Goal: Obtain resource: Download file/media

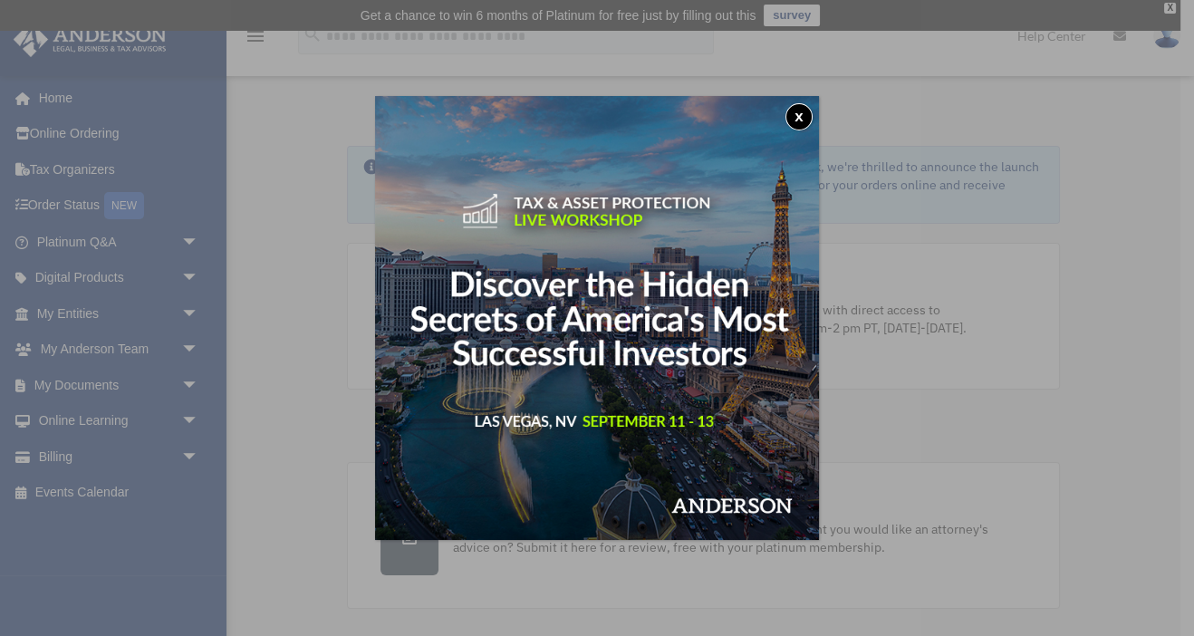
click at [797, 111] on button "x" at bounding box center [799, 116] width 27 height 27
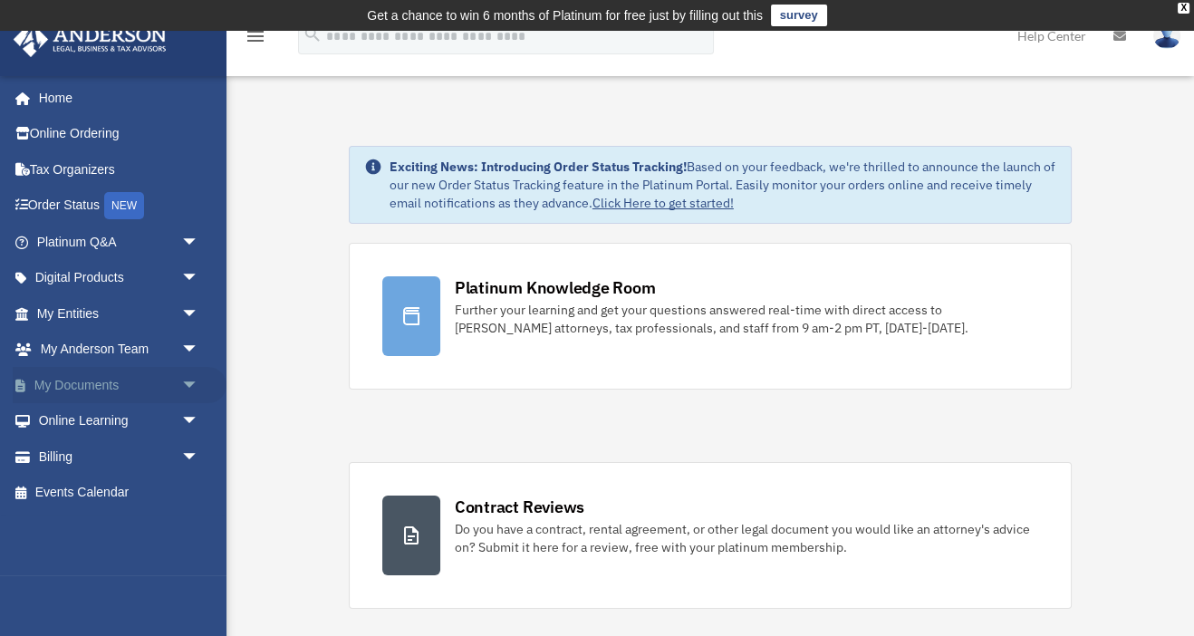
click at [188, 382] on span "arrow_drop_down" at bounding box center [199, 385] width 36 height 37
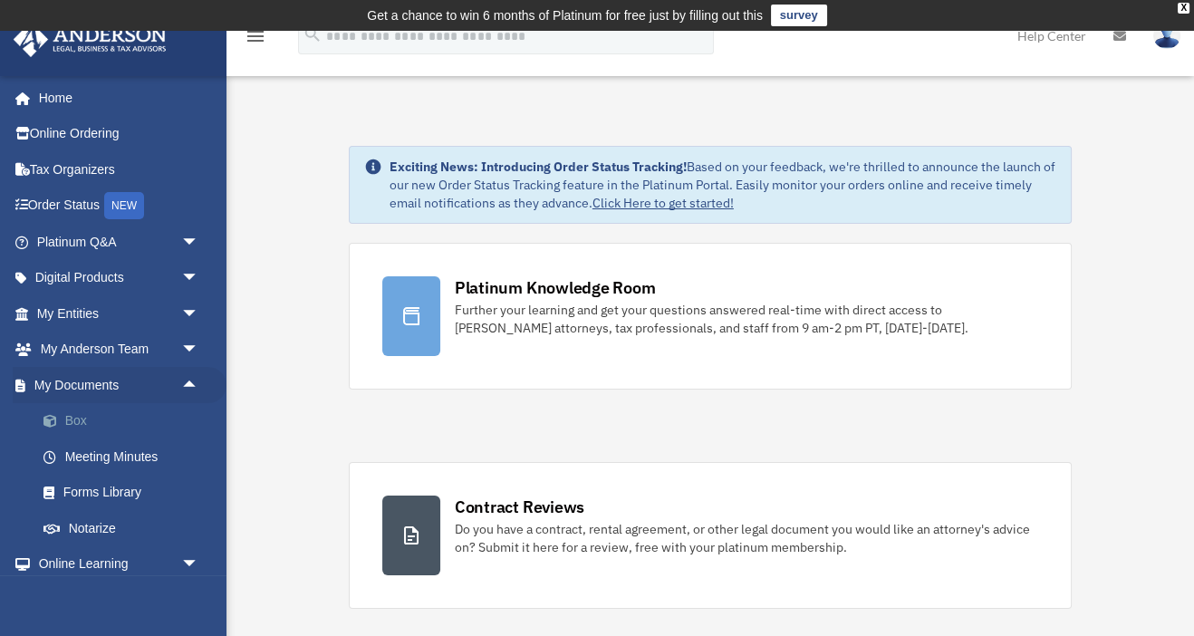
click at [67, 421] on link "Box" at bounding box center [125, 421] width 201 height 36
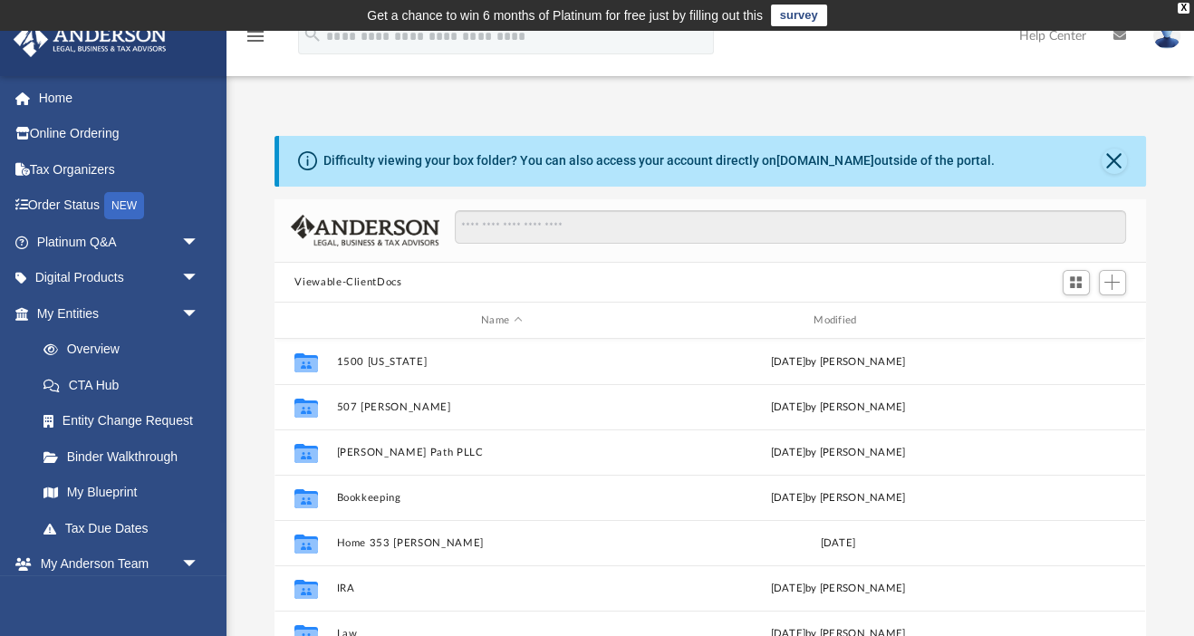
scroll to position [411, 871]
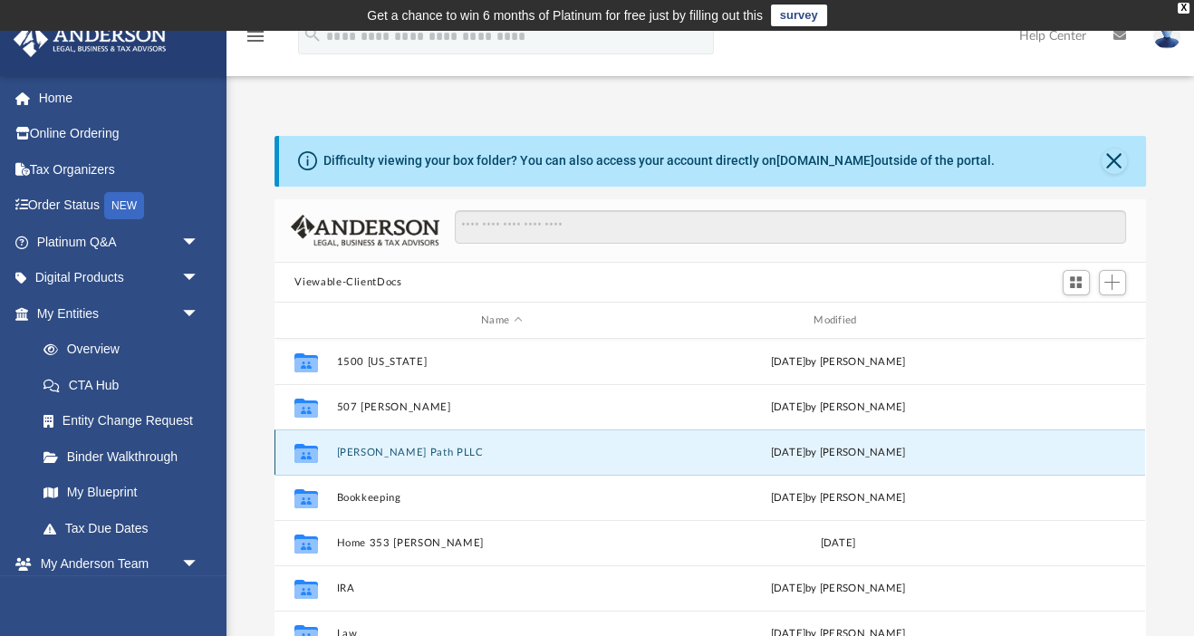
click at [385, 448] on button "Blount Path PLLC" at bounding box center [501, 453] width 329 height 12
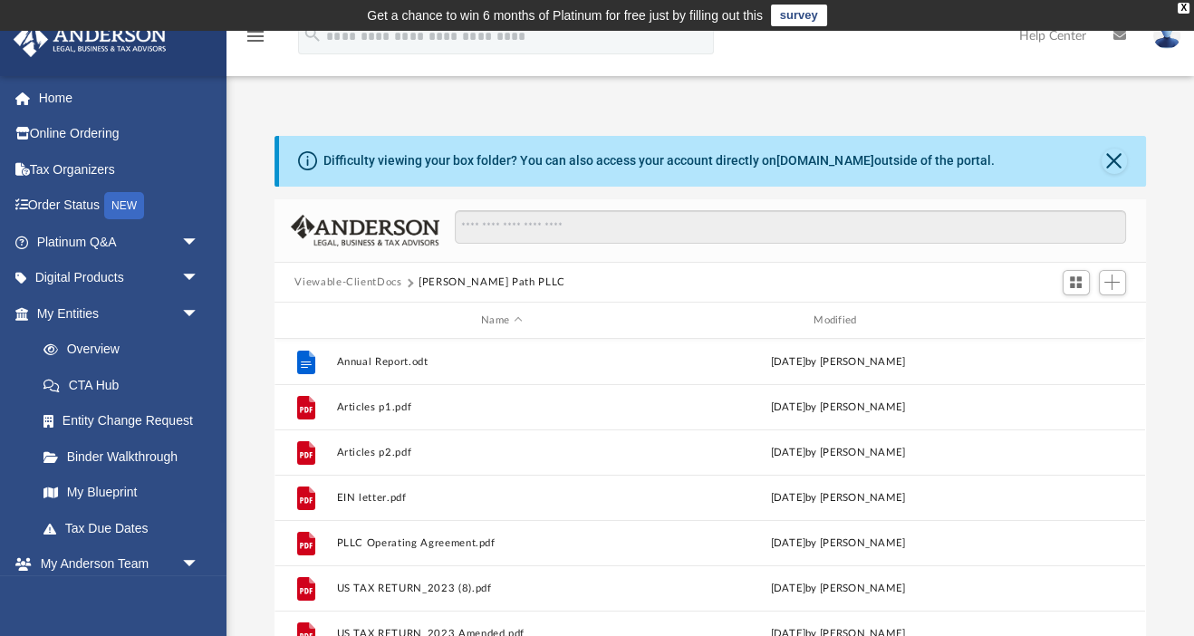
click at [371, 281] on button "Viewable-ClientDocs" at bounding box center [348, 283] width 107 height 16
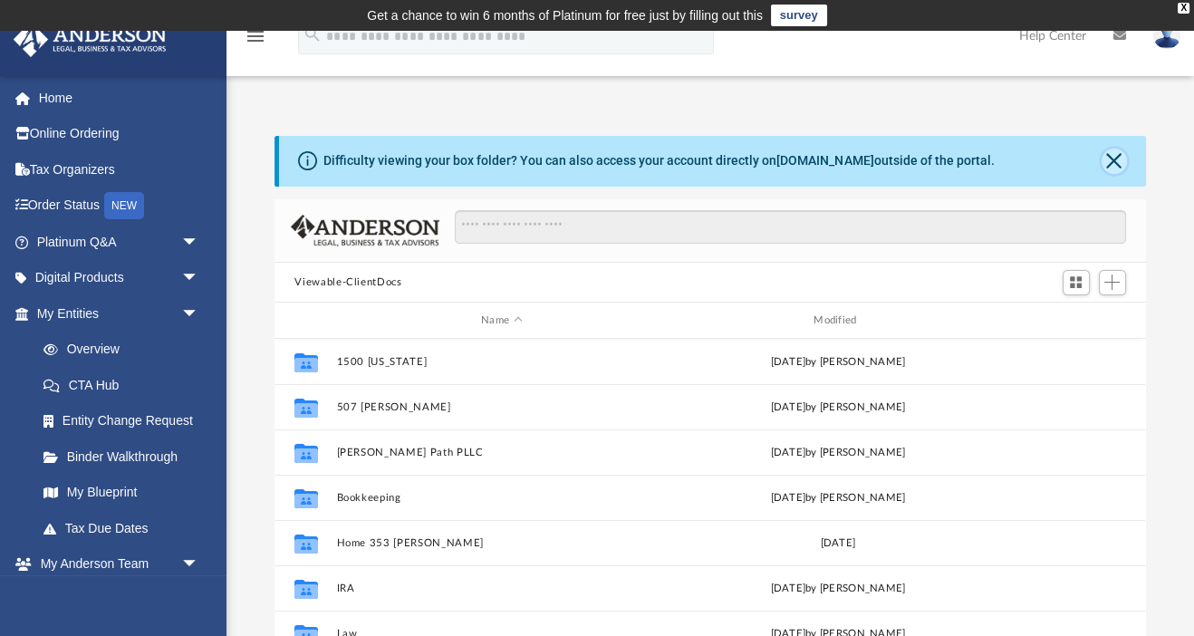
click at [1114, 162] on button "Close" at bounding box center [1114, 161] width 25 height 25
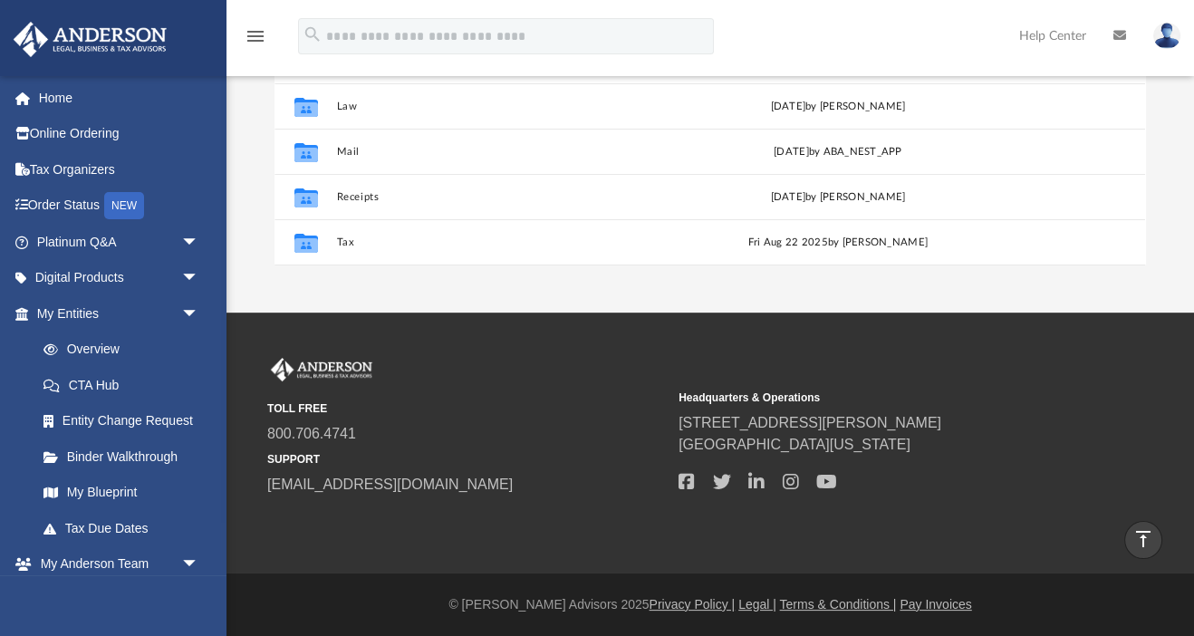
scroll to position [121, 0]
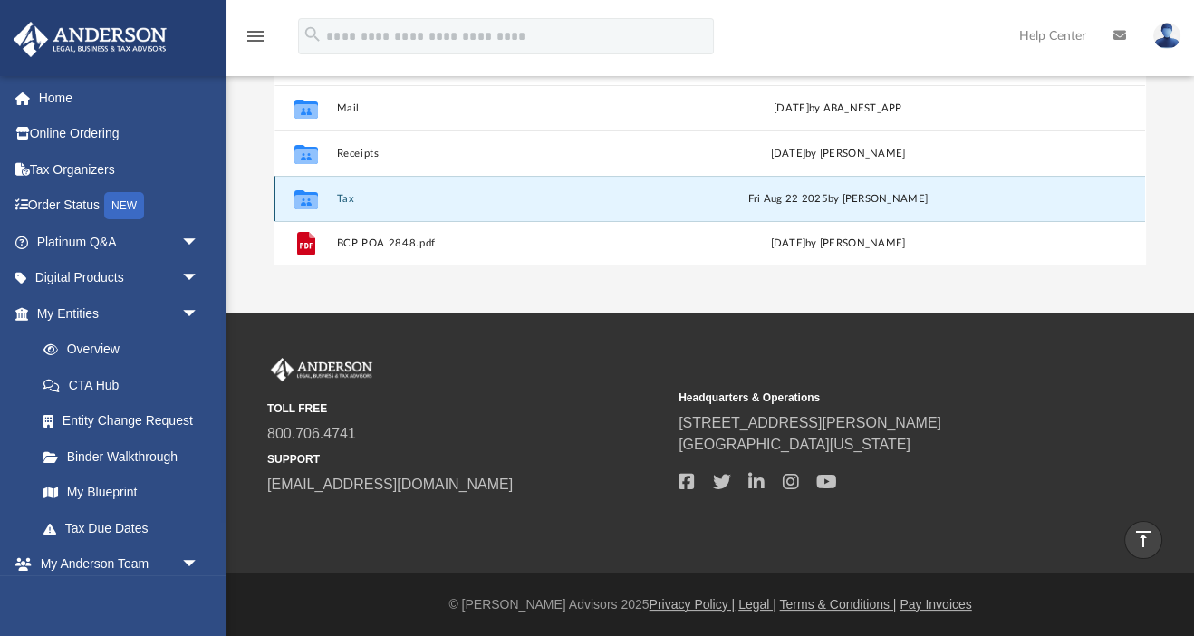
click at [342, 197] on button "Tax" at bounding box center [501, 199] width 329 height 12
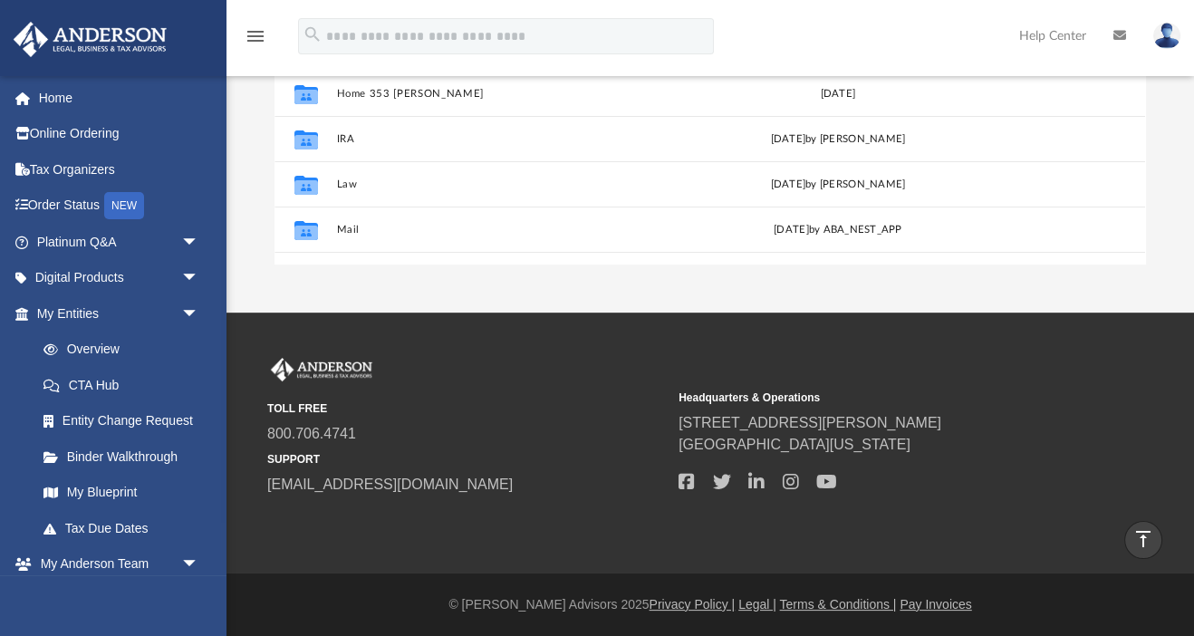
scroll to position [0, 0]
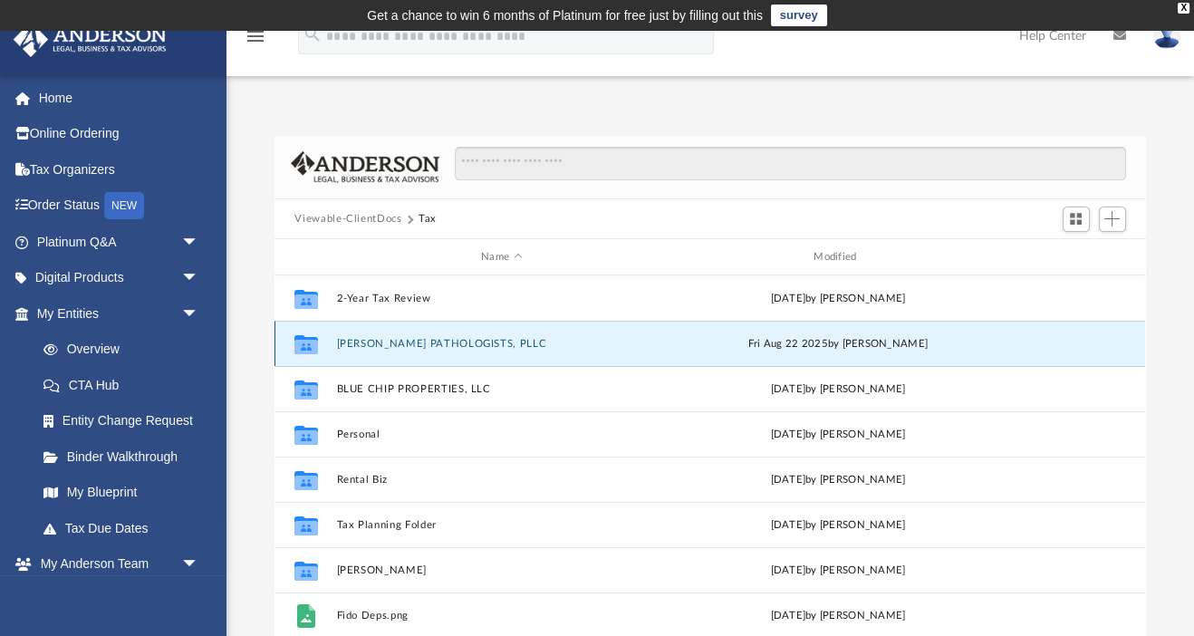
click at [382, 344] on button "BLOUNT PATHOLOGISTS, PLLC" at bounding box center [501, 344] width 329 height 12
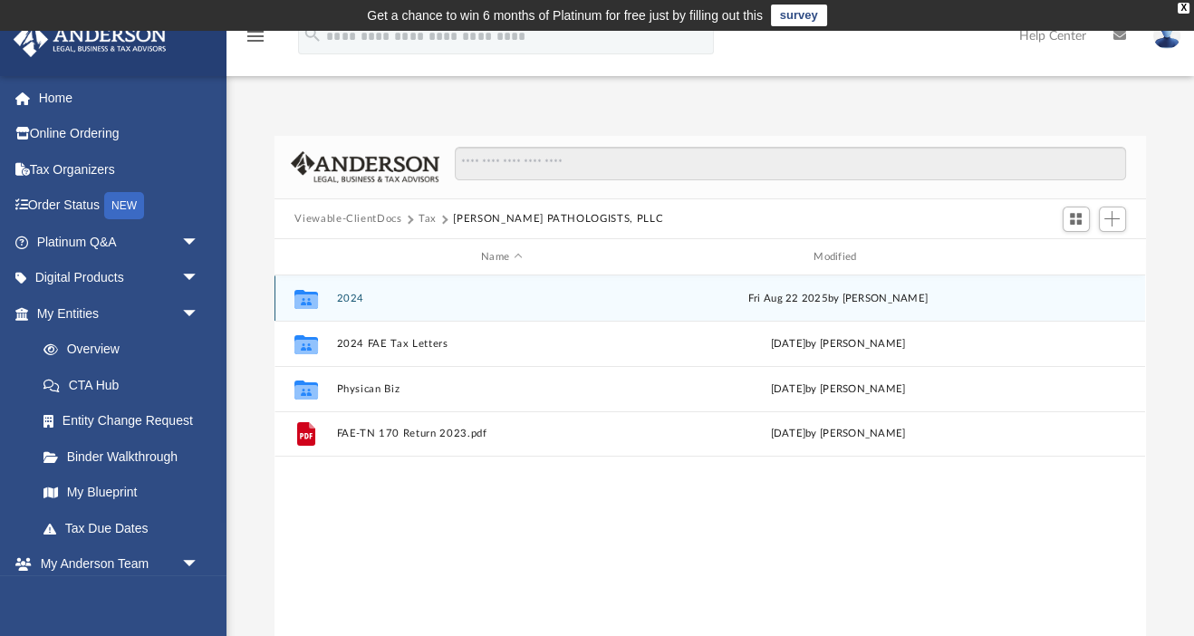
click at [356, 298] on button "2024" at bounding box center [501, 299] width 329 height 12
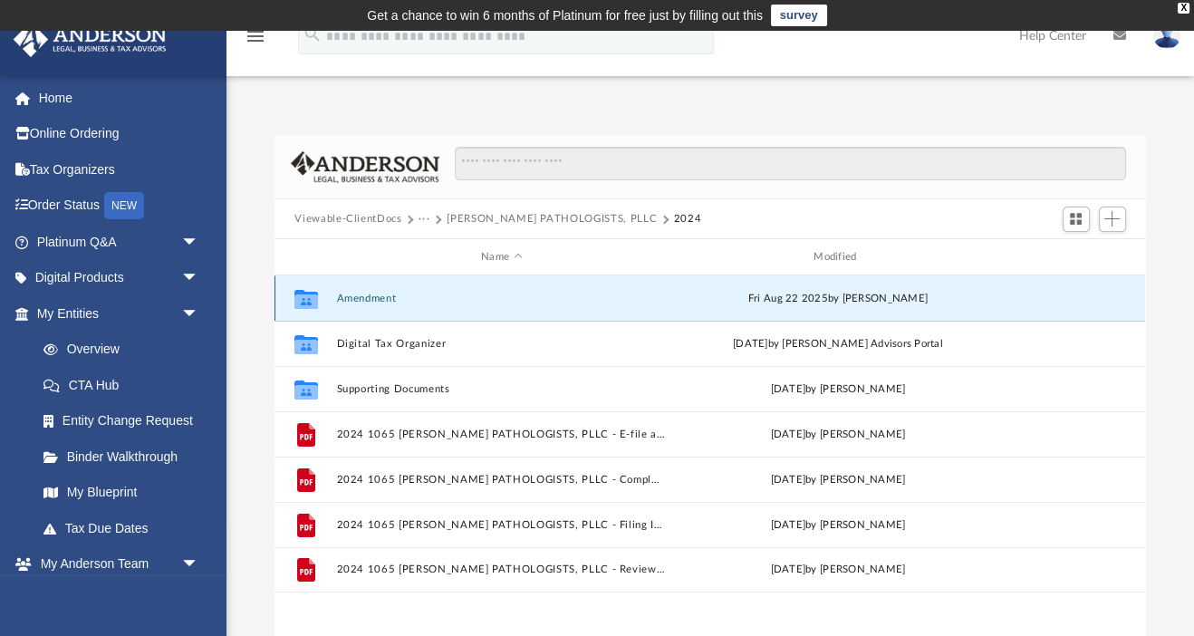
click at [377, 296] on button "Amendment" at bounding box center [501, 299] width 329 height 12
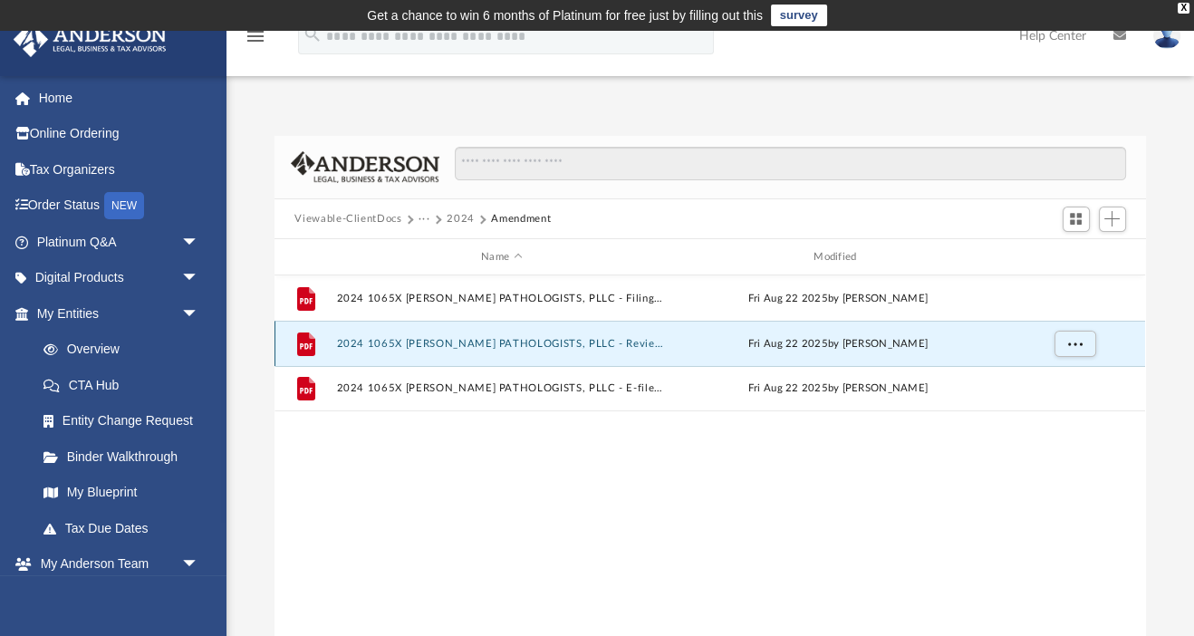
click at [471, 344] on button "2024 1065X BLOUNT PATHOLOGISTS, PLLC - Review Copy.pdf" at bounding box center [501, 344] width 329 height 12
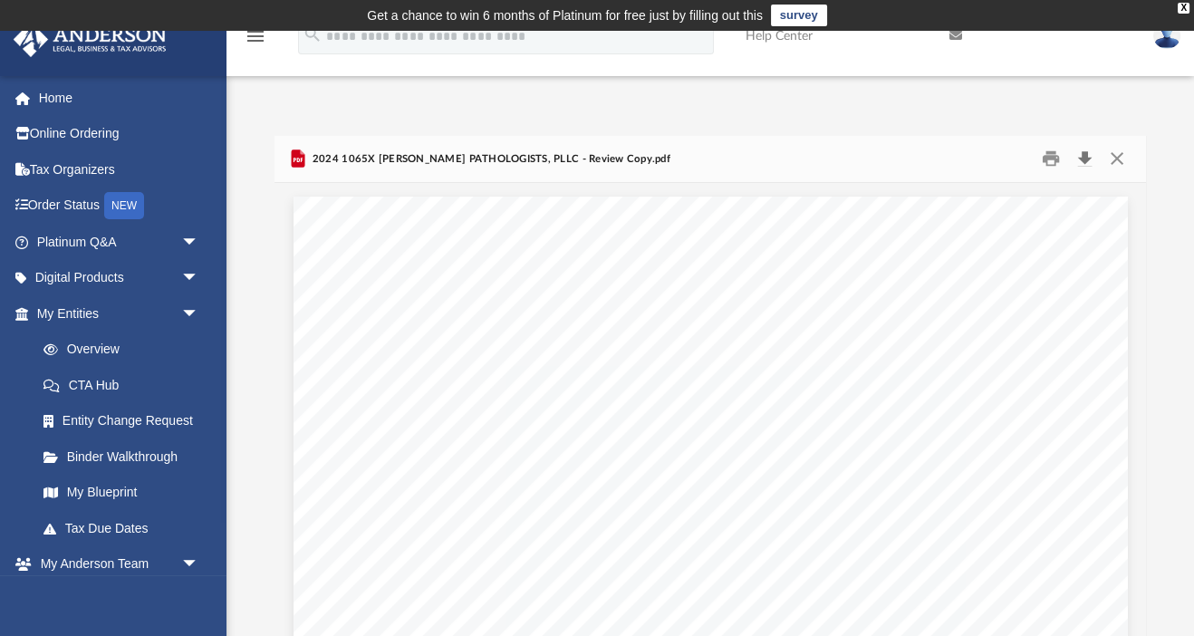
click at [1086, 160] on button "Download" at bounding box center [1085, 159] width 33 height 28
click at [1121, 164] on button "Close" at bounding box center [1117, 159] width 33 height 28
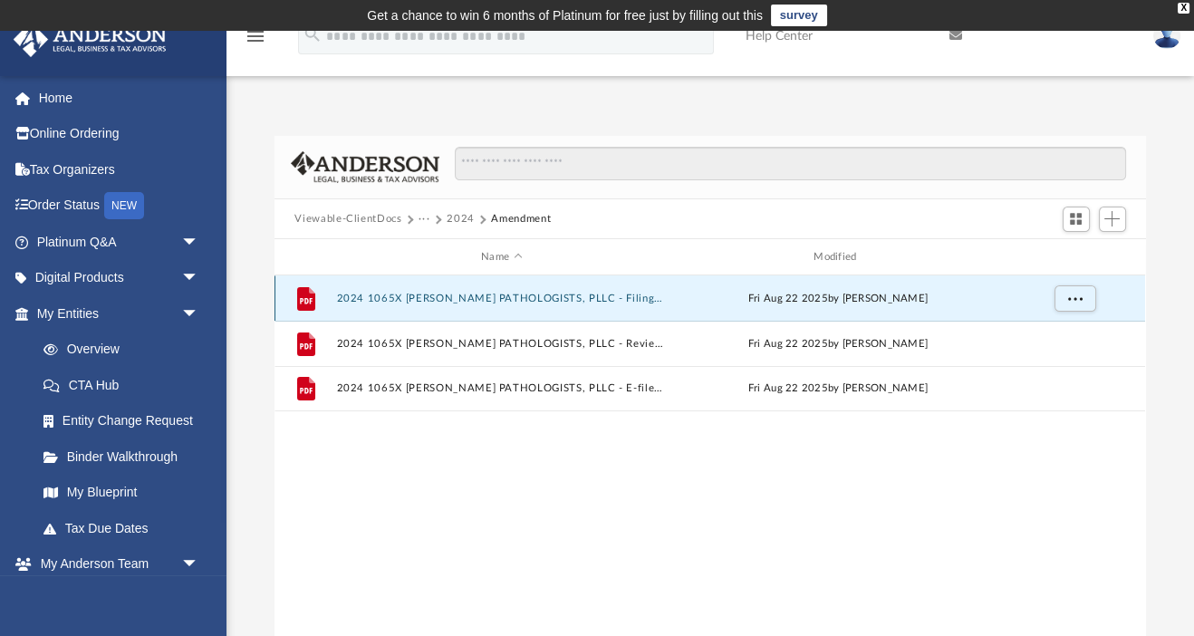
click at [624, 299] on button "2024 1065X BLOUNT PATHOLOGISTS, PLLC - Filing Instructions.pdf" at bounding box center [501, 299] width 329 height 12
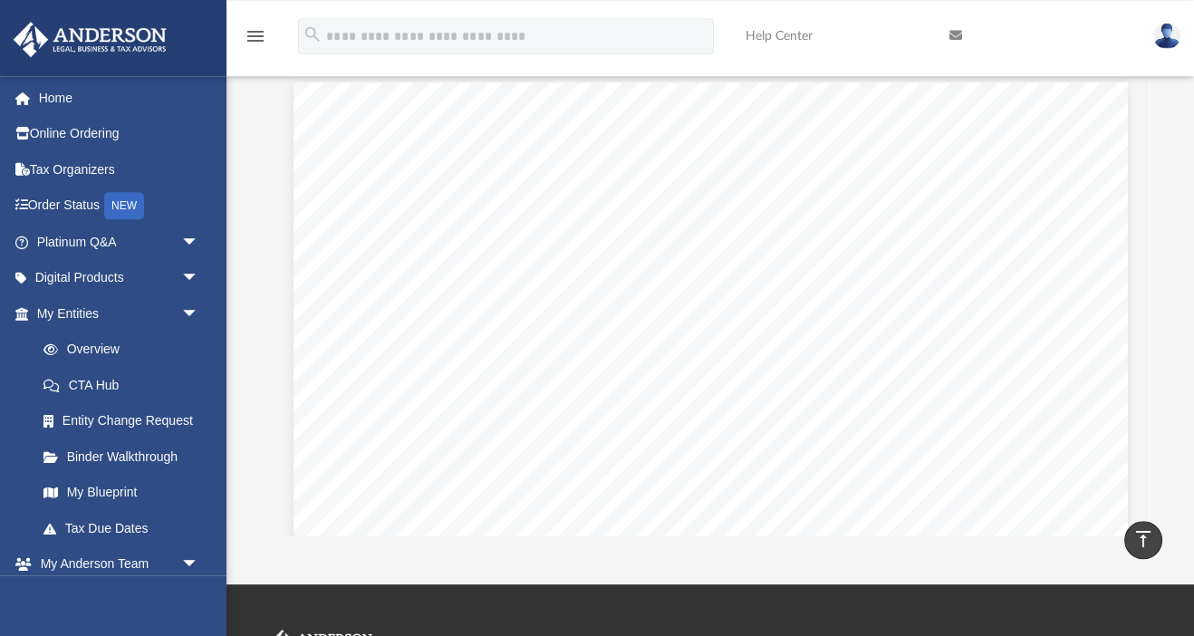
scroll to position [99, 0]
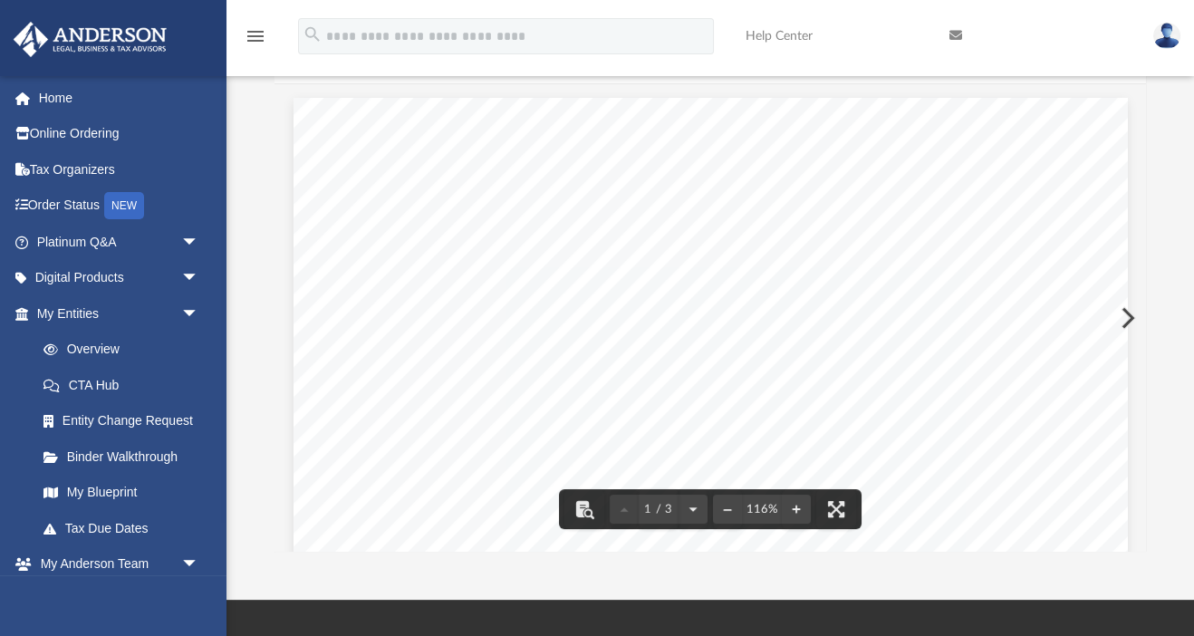
click at [1148, 229] on div "Difficulty viewing your box folder? You can also access your account directly o…" at bounding box center [711, 295] width 968 height 516
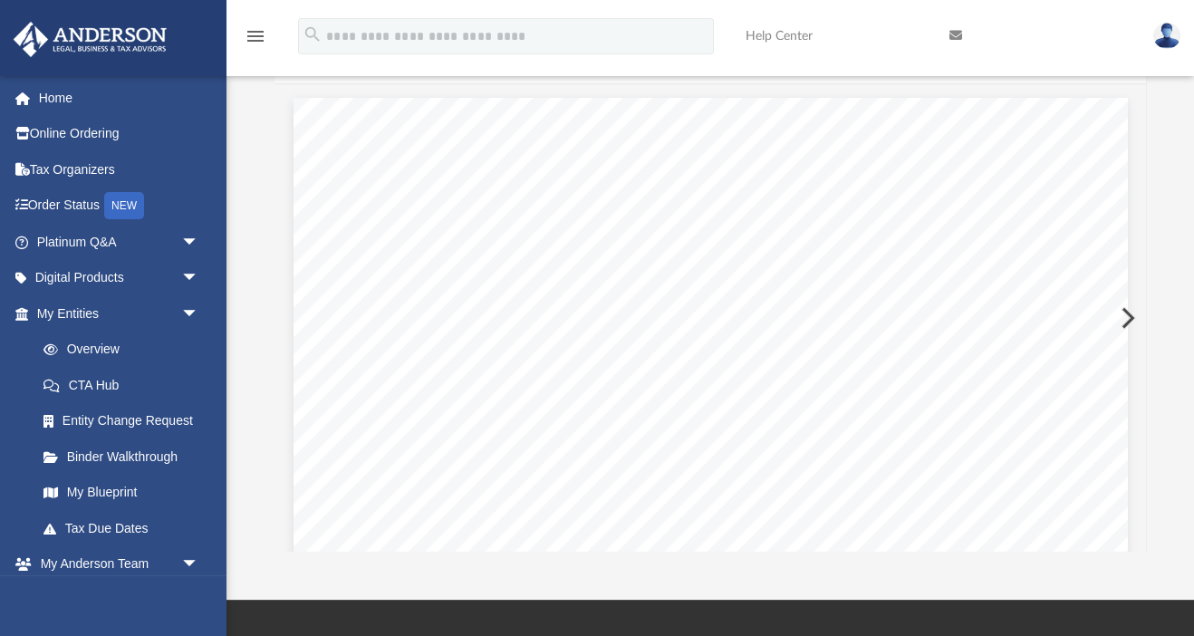
scroll to position [0, 0]
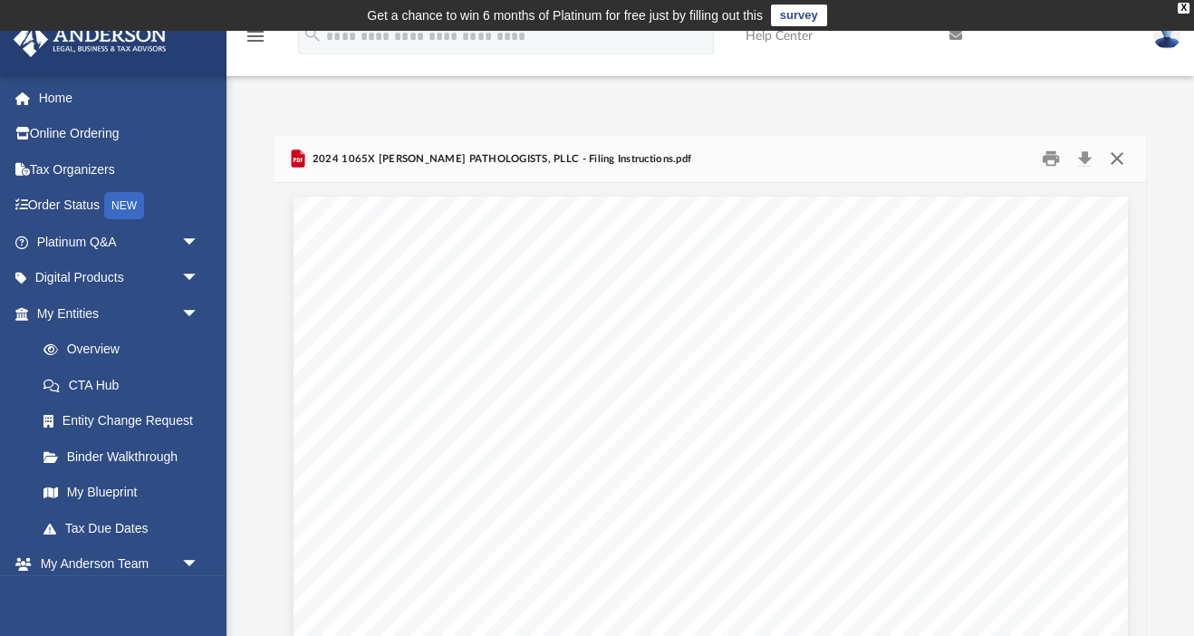
click at [1121, 158] on button "Close" at bounding box center [1117, 159] width 33 height 28
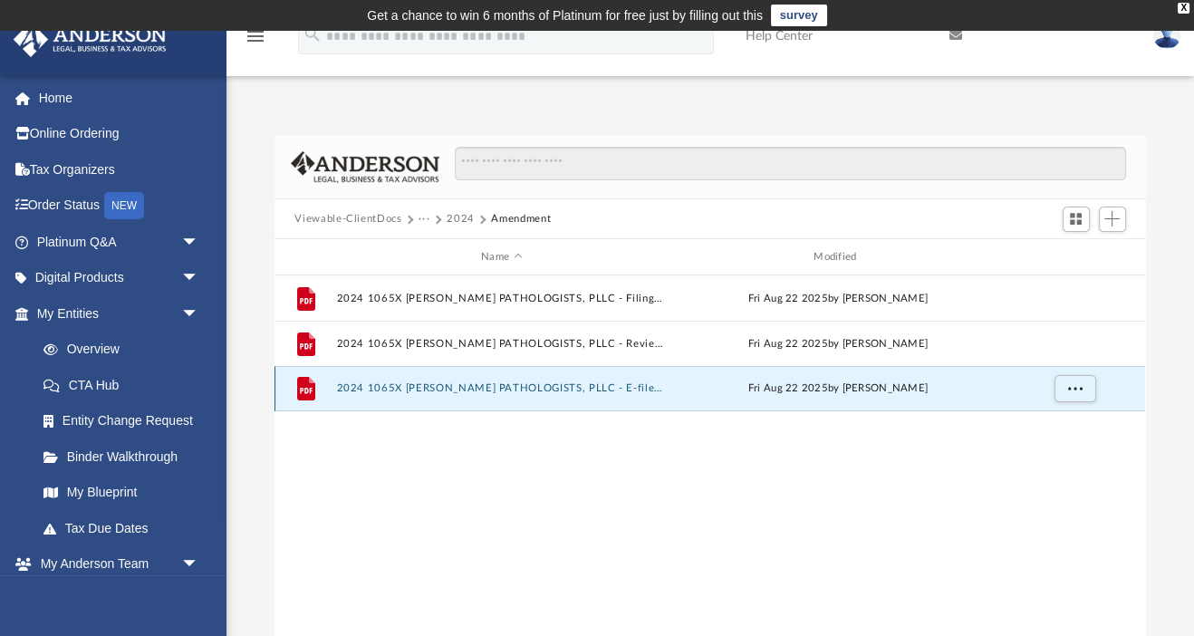
click at [627, 389] on button "2024 1065X BLOUNT PATHOLOGISTS, PLLC - E-file authorisation - please sign.pdf" at bounding box center [501, 389] width 329 height 12
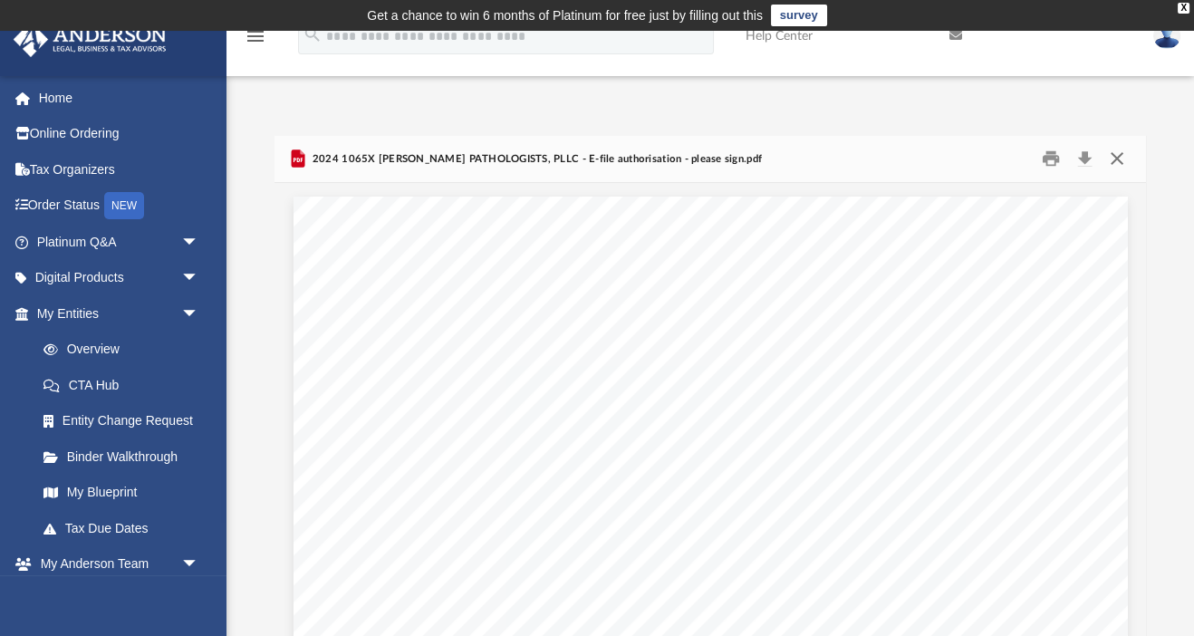
click at [1117, 158] on button "Close" at bounding box center [1117, 159] width 33 height 28
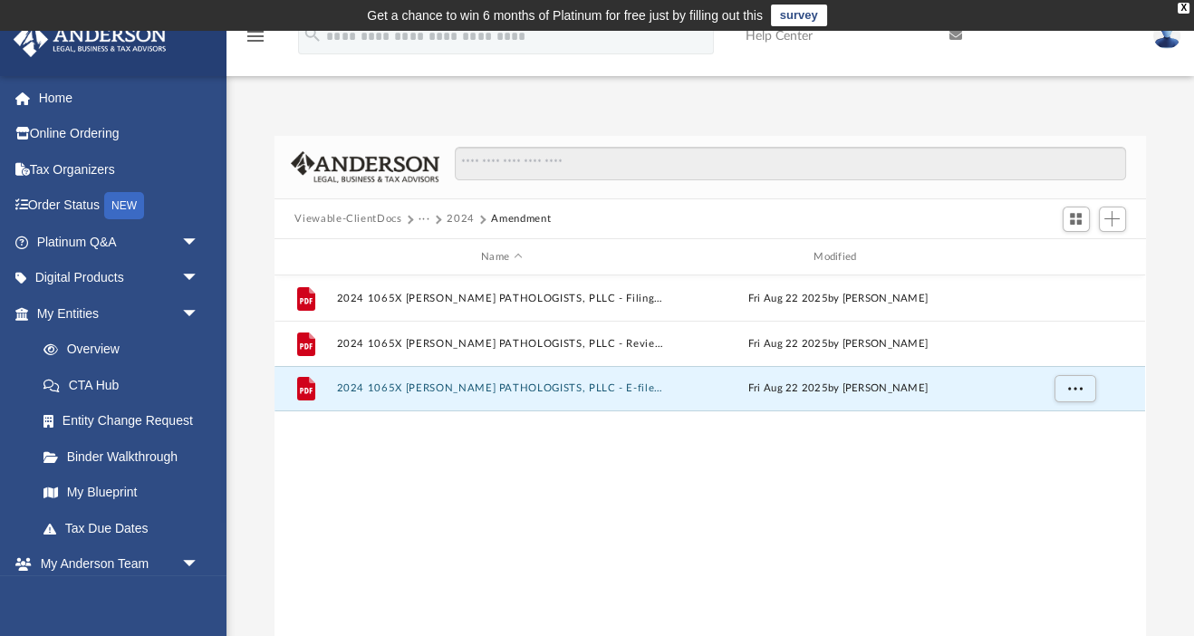
click at [460, 217] on button "2024" at bounding box center [461, 219] width 28 height 16
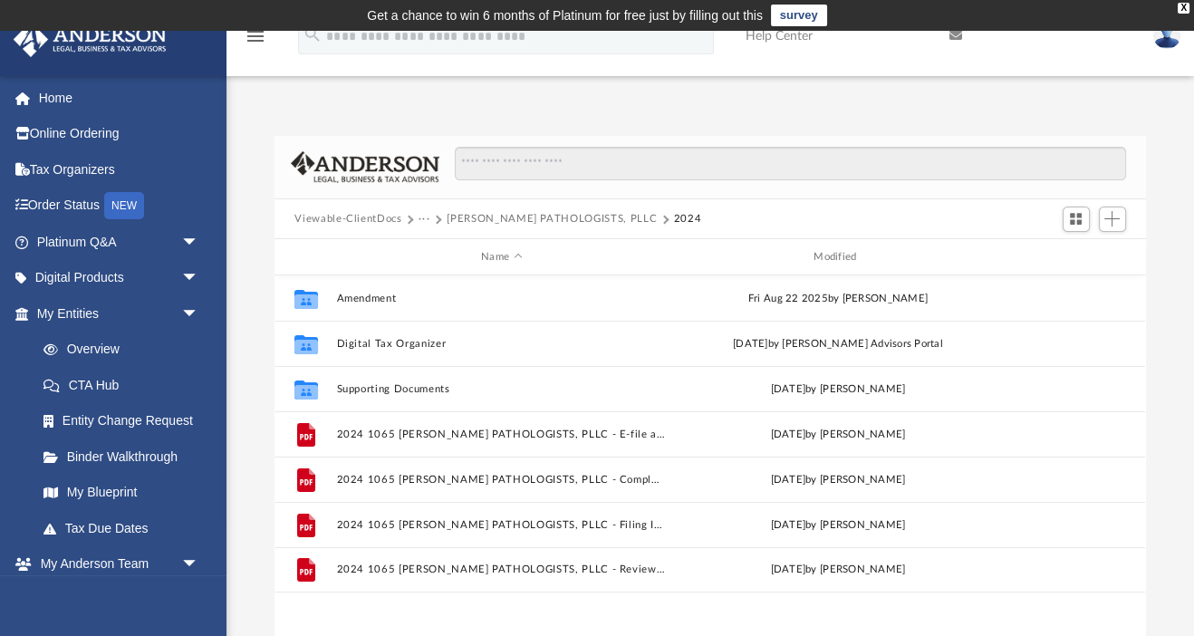
click at [357, 211] on div "Viewable-ClientDocs ··· BLOUNT PATHOLOGISTS, PLLC 2024" at bounding box center [710, 219] width 871 height 40
click at [365, 217] on button "Viewable-ClientDocs" at bounding box center [348, 219] width 107 height 16
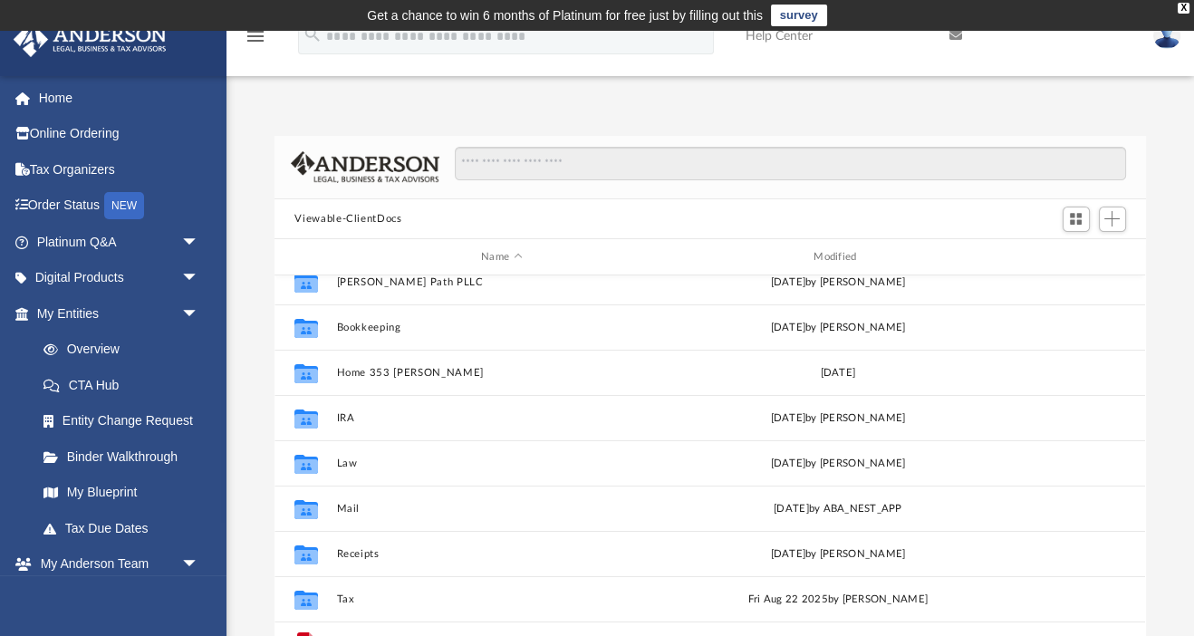
scroll to position [121, 0]
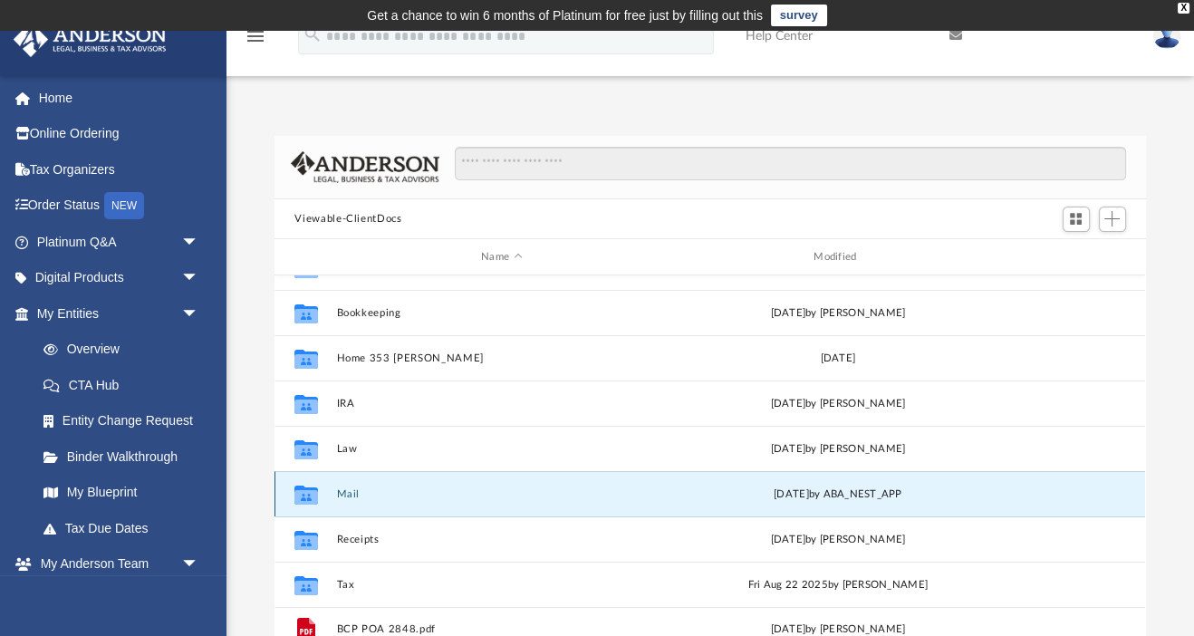
click at [350, 492] on button "Mail" at bounding box center [501, 494] width 329 height 12
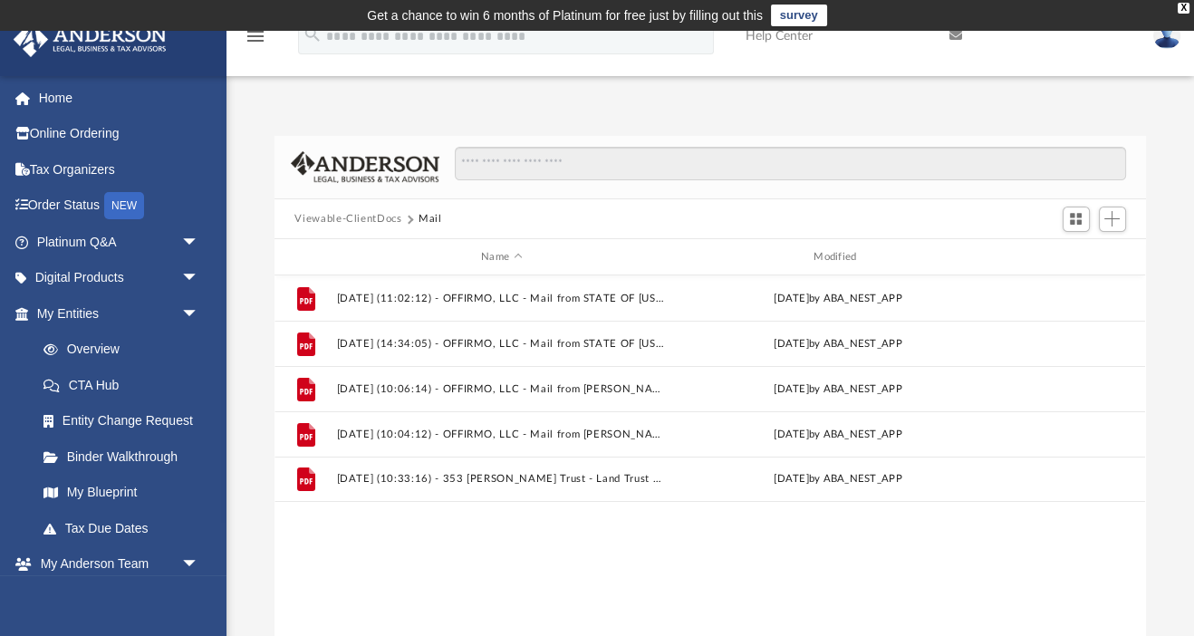
scroll to position [0, 0]
click at [62, 102] on link "Home" at bounding box center [120, 98] width 214 height 36
